Goal: Transaction & Acquisition: Purchase product/service

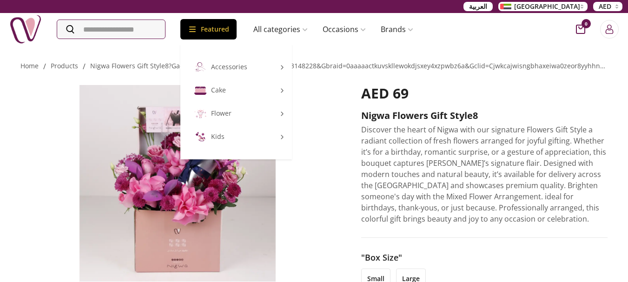
click at [224, 33] on div "Featured" at bounding box center [208, 29] width 56 height 20
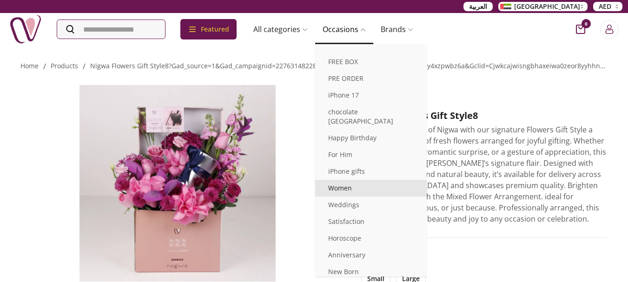
click at [366, 180] on link "Women" at bounding box center [370, 188] width 111 height 17
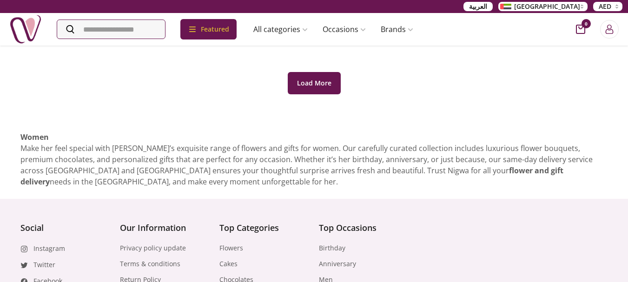
scroll to position [650, 0]
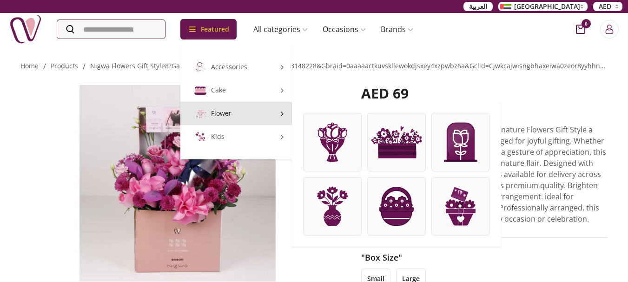
click at [279, 111] on link "Flower" at bounding box center [235, 113] width 111 height 23
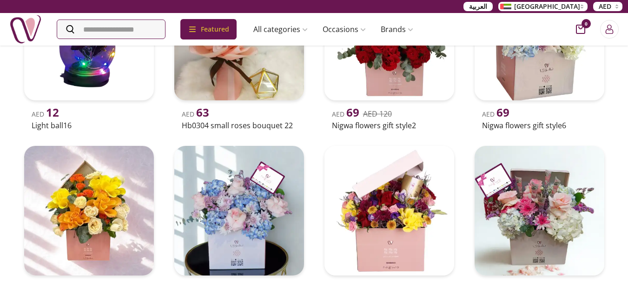
scroll to position [186, 0]
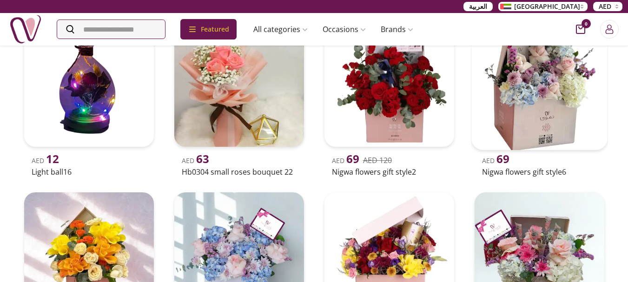
click at [557, 92] on img at bounding box center [539, 82] width 136 height 136
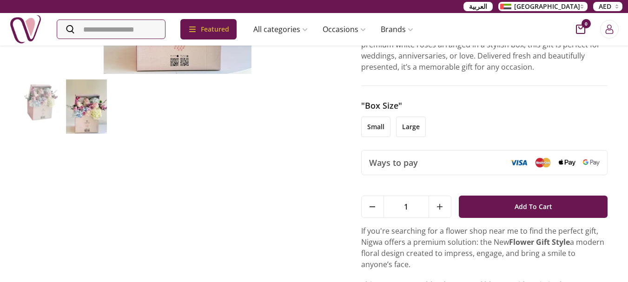
scroll to position [186, 0]
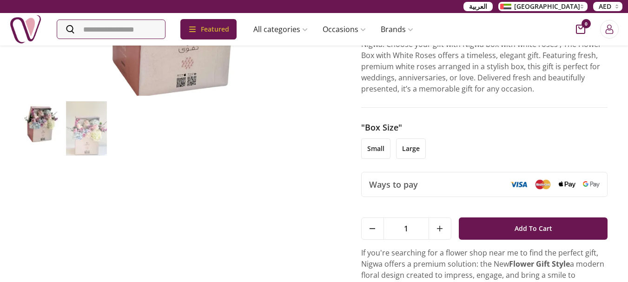
click at [381, 138] on li "small" at bounding box center [375, 148] width 29 height 20
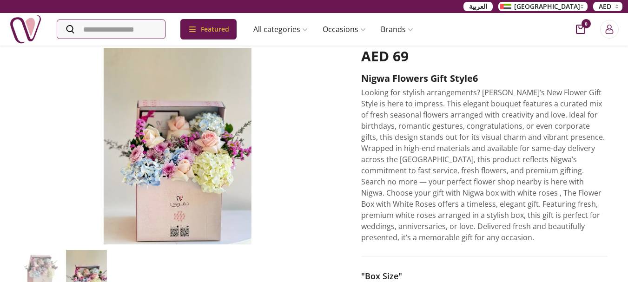
scroll to position [139, 0]
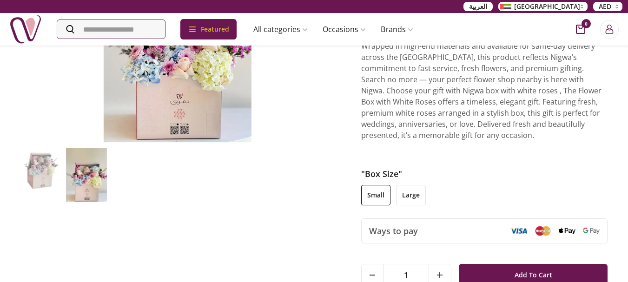
click at [410, 185] on li "large" at bounding box center [411, 195] width 30 height 20
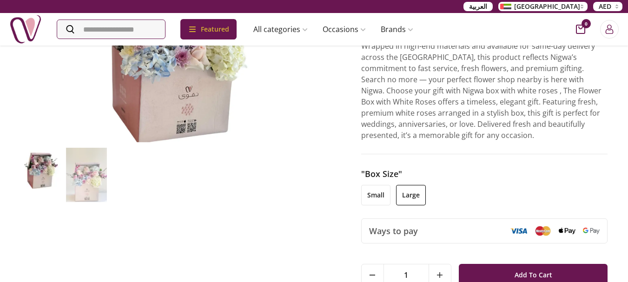
click at [384, 185] on li "small" at bounding box center [375, 195] width 29 height 20
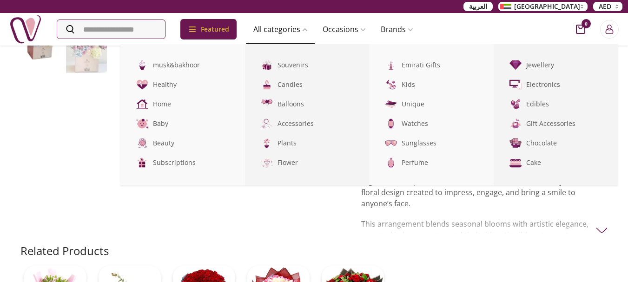
scroll to position [279, 0]
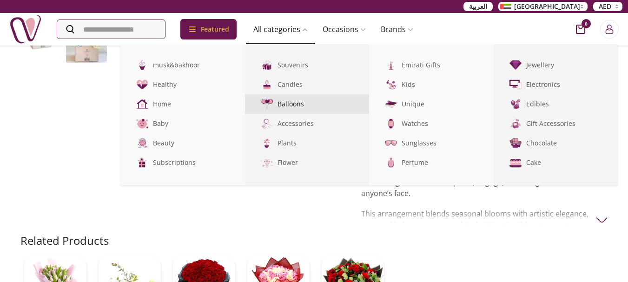
click at [315, 100] on link "Balloons" at bounding box center [307, 104] width 124 height 20
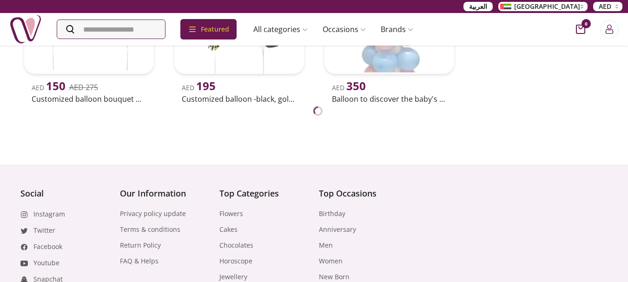
scroll to position [2369, 0]
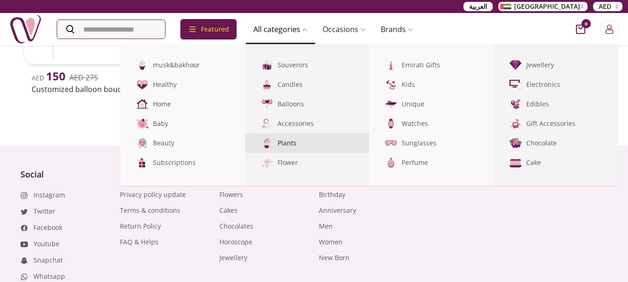
click at [301, 142] on link "Plants" at bounding box center [307, 143] width 124 height 20
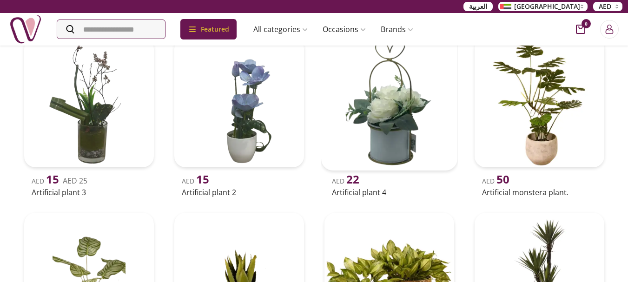
scroll to position [186, 0]
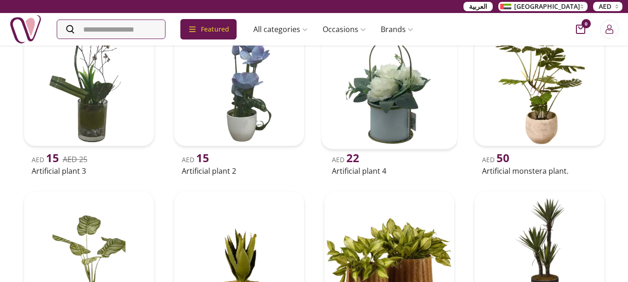
click at [405, 113] on img at bounding box center [389, 81] width 136 height 136
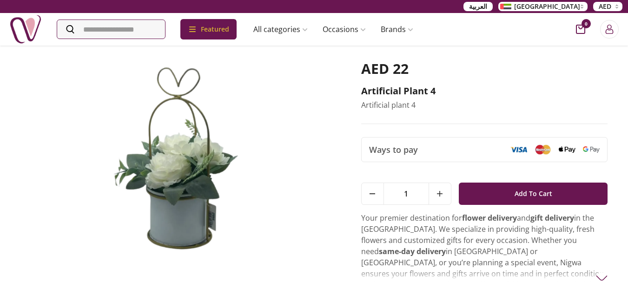
scroll to position [46, 0]
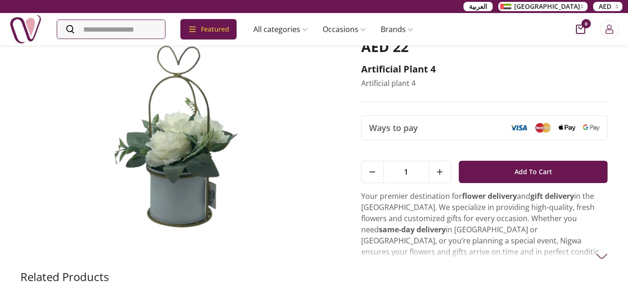
click at [245, 157] on img at bounding box center [177, 137] width 314 height 196
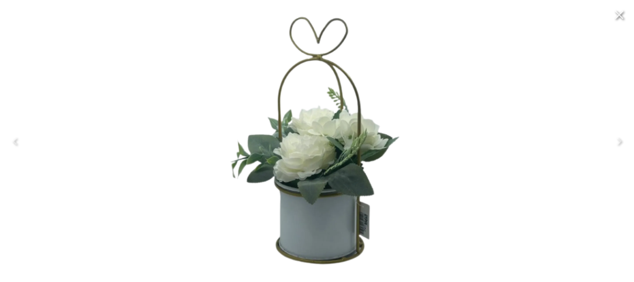
click at [616, 16] on icon "Close" at bounding box center [619, 14] width 15 height 15
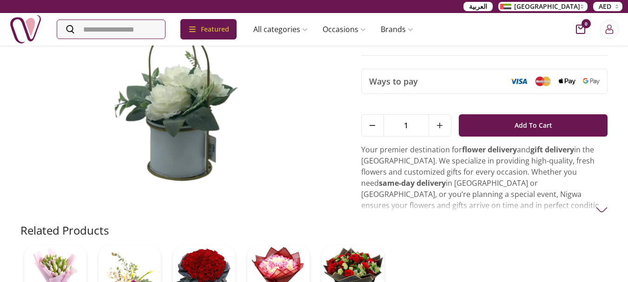
scroll to position [0, 0]
